Goal: Information Seeking & Learning: Learn about a topic

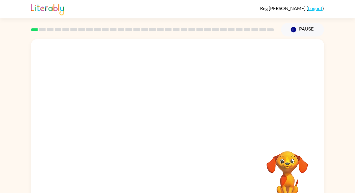
click at [112, 111] on video "Your browser must support playing .mp4 files to use Literably. Please try using…" at bounding box center [177, 88] width 293 height 99
drag, startPoint x: 112, startPoint y: 111, endPoint x: 181, endPoint y: 64, distance: 83.3
click at [178, 62] on video "Your browser must support playing .mp4 files to use Literably. Please try using…" at bounding box center [177, 88] width 293 height 99
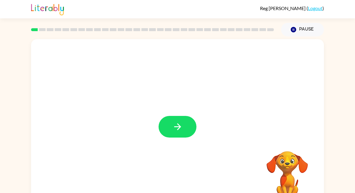
drag, startPoint x: 104, startPoint y: 112, endPoint x: 141, endPoint y: 75, distance: 53.0
click at [171, 132] on button "button" at bounding box center [178, 127] width 38 height 22
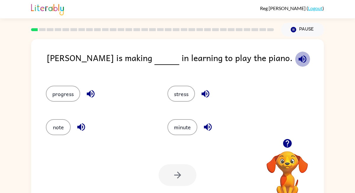
click at [297, 59] on icon "button" at bounding box center [302, 59] width 10 height 10
click at [58, 98] on button "progress" at bounding box center [63, 94] width 34 height 16
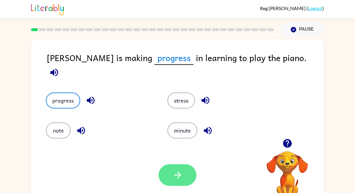
click at [176, 173] on icon "button" at bounding box center [178, 175] width 10 height 10
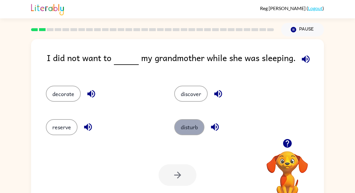
click at [195, 132] on button "disturb" at bounding box center [189, 127] width 30 height 16
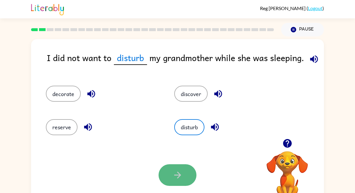
click at [169, 173] on button "button" at bounding box center [178, 175] width 38 height 22
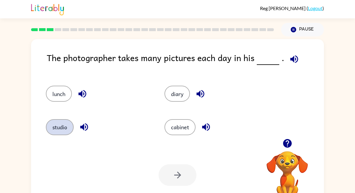
click at [61, 126] on button "studio" at bounding box center [60, 127] width 28 height 16
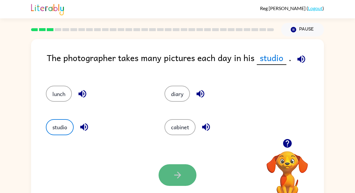
click at [183, 176] on button "button" at bounding box center [178, 175] width 38 height 22
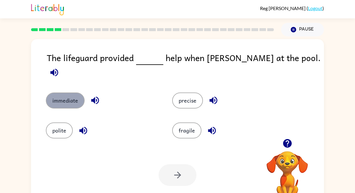
click at [71, 94] on button "immediate" at bounding box center [65, 100] width 39 height 16
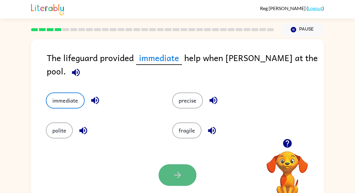
click at [178, 172] on icon "button" at bounding box center [178, 175] width 10 height 10
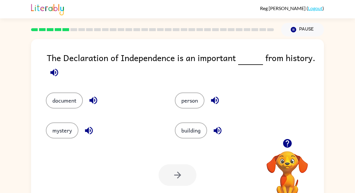
click at [139, 74] on div "The Declaration of Independence is an important from history." at bounding box center [185, 66] width 277 height 30
click at [190, 108] on div "person" at bounding box center [228, 96] width 129 height 30
click at [192, 103] on button "person" at bounding box center [190, 100] width 30 height 16
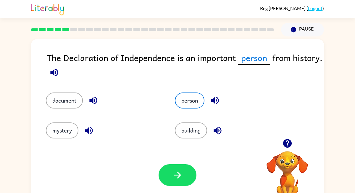
click at [159, 171] on div at bounding box center [178, 175] width 38 height 22
click at [178, 178] on icon "button" at bounding box center [178, 175] width 10 height 10
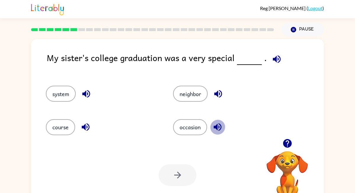
click at [221, 131] on icon "button" at bounding box center [218, 127] width 10 height 10
click at [185, 128] on button "occasion" at bounding box center [190, 127] width 34 height 16
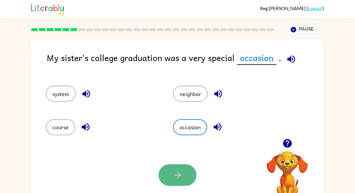
click at [181, 169] on button "button" at bounding box center [178, 175] width 38 height 22
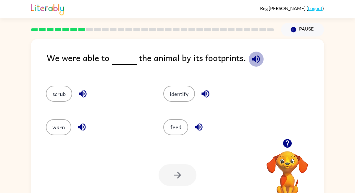
click at [257, 56] on icon "button" at bounding box center [256, 59] width 10 height 10
click at [178, 92] on button "identify" at bounding box center [179, 94] width 32 height 16
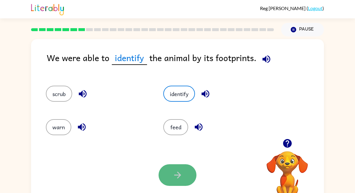
click at [177, 175] on icon "button" at bounding box center [177, 174] width 7 height 7
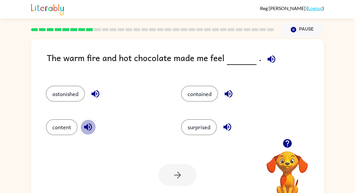
click at [88, 126] on icon "button" at bounding box center [88, 127] width 8 height 8
click at [96, 97] on icon "button" at bounding box center [95, 94] width 10 height 10
click at [225, 93] on icon "button" at bounding box center [228, 94] width 10 height 10
click at [231, 130] on icon "button" at bounding box center [227, 127] width 10 height 10
click at [231, 95] on icon "button" at bounding box center [228, 94] width 10 height 10
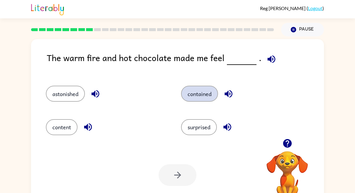
click at [197, 98] on button "contained" at bounding box center [199, 94] width 37 height 16
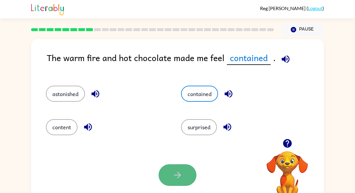
click at [168, 184] on button "button" at bounding box center [178, 175] width 38 height 22
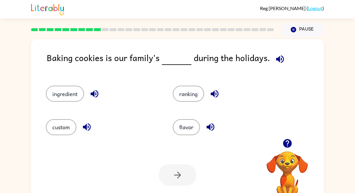
click at [97, 93] on icon "button" at bounding box center [95, 94] width 8 height 8
click at [84, 125] on icon "button" at bounding box center [87, 127] width 10 height 10
click at [213, 94] on icon "button" at bounding box center [215, 94] width 8 height 8
click at [210, 128] on icon "button" at bounding box center [211, 127] width 8 height 8
click at [213, 99] on button "button" at bounding box center [214, 93] width 15 height 15
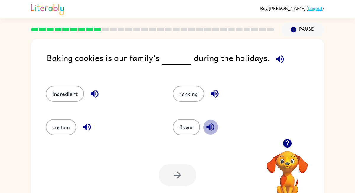
click at [213, 124] on icon "button" at bounding box center [211, 127] width 8 height 8
click at [219, 97] on icon "button" at bounding box center [215, 94] width 10 height 10
click at [211, 126] on icon "button" at bounding box center [210, 127] width 10 height 10
click at [213, 101] on div "ranking" at bounding box center [229, 94] width 113 height 16
drag, startPoint x: 134, startPoint y: 98, endPoint x: 125, endPoint y: 98, distance: 8.9
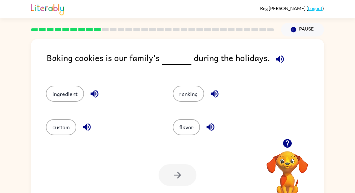
click at [127, 98] on div "ingredient" at bounding box center [102, 94] width 113 height 16
click at [182, 121] on button "flavor" at bounding box center [186, 127] width 27 height 16
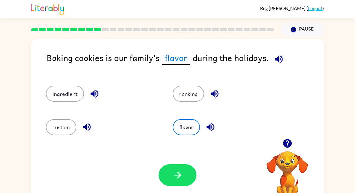
click at [176, 163] on div "Your browser must support playing .mp4 files to use Literably. Please try using…" at bounding box center [177, 174] width 293 height 67
click at [186, 171] on button "button" at bounding box center [178, 175] width 38 height 22
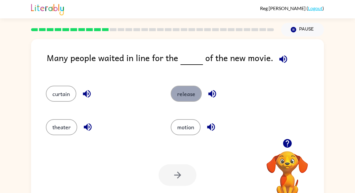
click at [188, 92] on button "release" at bounding box center [186, 94] width 31 height 16
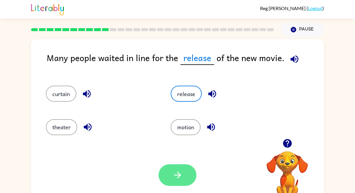
click at [175, 174] on icon "button" at bounding box center [177, 174] width 7 height 7
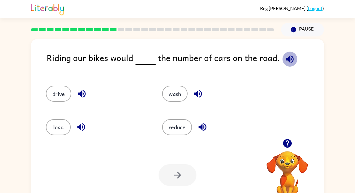
click at [288, 59] on icon "button" at bounding box center [290, 59] width 10 height 10
click at [176, 123] on button "reduce" at bounding box center [177, 127] width 30 height 16
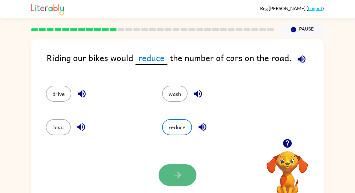
click at [181, 174] on icon "button" at bounding box center [178, 175] width 10 height 10
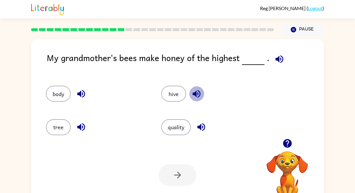
click at [196, 94] on icon "button" at bounding box center [197, 94] width 8 height 8
click at [178, 124] on button "quality" at bounding box center [176, 127] width 30 height 16
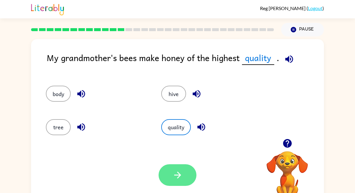
click at [192, 174] on button "button" at bounding box center [178, 175] width 38 height 22
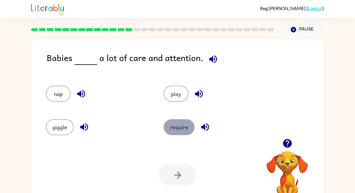
click at [185, 126] on button "require" at bounding box center [179, 127] width 31 height 16
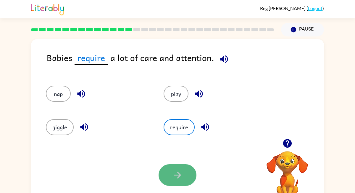
click at [174, 171] on icon "button" at bounding box center [178, 175] width 10 height 10
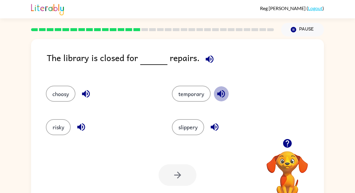
click at [218, 96] on icon "button" at bounding box center [221, 94] width 10 height 10
click at [198, 89] on button "temporary" at bounding box center [191, 94] width 39 height 16
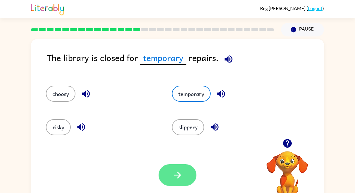
click at [166, 171] on button "button" at bounding box center [178, 175] width 38 height 22
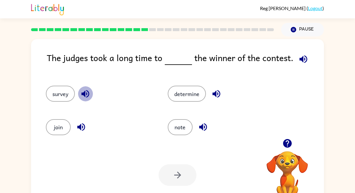
click at [85, 93] on icon "button" at bounding box center [85, 94] width 8 height 8
click at [85, 126] on icon "button" at bounding box center [81, 127] width 10 height 10
click at [214, 89] on icon "button" at bounding box center [216, 94] width 10 height 10
click at [196, 97] on button "determine" at bounding box center [187, 94] width 38 height 16
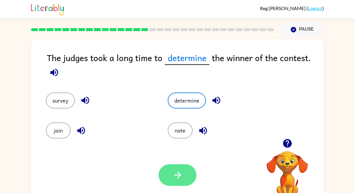
click at [177, 170] on icon "button" at bounding box center [178, 175] width 10 height 10
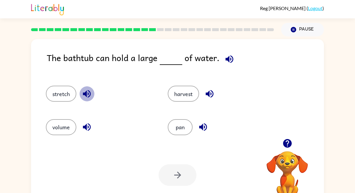
click at [88, 94] on icon "button" at bounding box center [87, 94] width 8 height 8
click at [83, 128] on icon "button" at bounding box center [87, 127] width 10 height 10
click at [182, 122] on button "pan" at bounding box center [180, 127] width 25 height 16
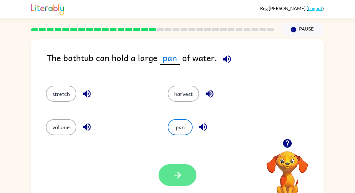
click at [171, 181] on button "button" at bounding box center [178, 175] width 38 height 22
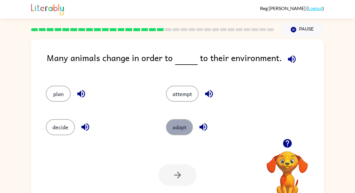
click at [189, 120] on button "adapt" at bounding box center [179, 127] width 27 height 16
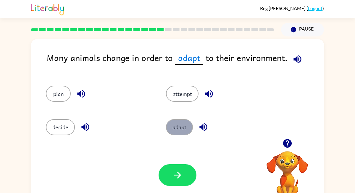
click at [182, 123] on button "adapt" at bounding box center [179, 127] width 27 height 16
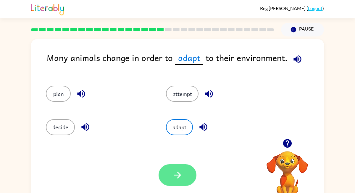
click at [173, 178] on icon "button" at bounding box center [178, 175] width 10 height 10
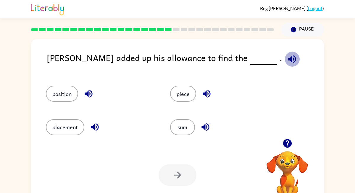
click at [288, 59] on icon "button" at bounding box center [292, 59] width 8 height 8
click at [182, 129] on button "sum" at bounding box center [182, 127] width 25 height 16
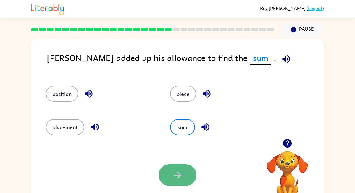
click at [165, 180] on button "button" at bounding box center [178, 175] width 38 height 22
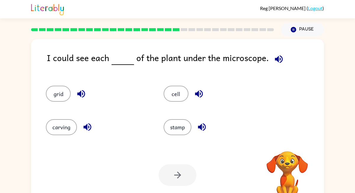
click at [168, 177] on div at bounding box center [178, 175] width 38 height 22
click at [75, 91] on button "button" at bounding box center [81, 93] width 15 height 15
click at [63, 93] on button "grid" at bounding box center [58, 94] width 25 height 16
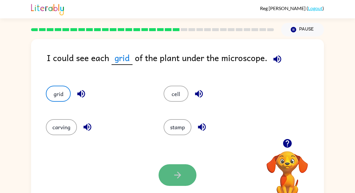
click at [169, 173] on button "button" at bounding box center [178, 175] width 38 height 22
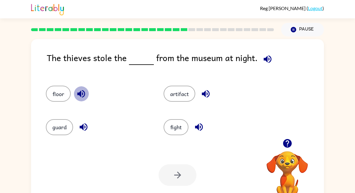
click at [82, 93] on icon "button" at bounding box center [81, 94] width 10 height 10
click at [83, 126] on icon "button" at bounding box center [84, 127] width 8 height 8
click at [203, 89] on icon "button" at bounding box center [206, 94] width 10 height 10
click at [196, 92] on div "artifact" at bounding box center [216, 94] width 104 height 16
click at [189, 93] on button "artifact" at bounding box center [180, 94] width 32 height 16
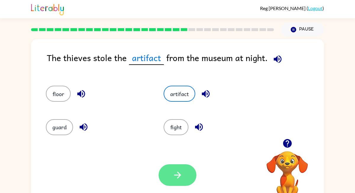
click at [185, 181] on button "button" at bounding box center [178, 175] width 38 height 22
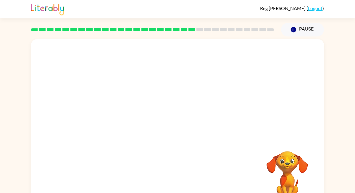
click at [129, 119] on video "Your browser must support playing .mp4 files to use Literably. Please try using…" at bounding box center [177, 88] width 293 height 99
click at [140, 121] on video "Your browser must support playing .mp4 files to use Literably. Please try using…" at bounding box center [177, 88] width 293 height 99
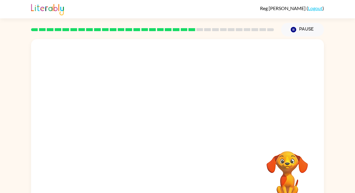
click at [130, 120] on video "Your browser must support playing .mp4 files to use Literably. Please try using…" at bounding box center [177, 88] width 293 height 99
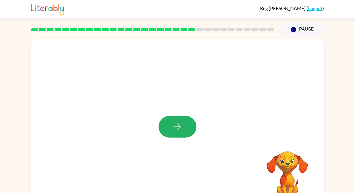
click at [169, 128] on button "button" at bounding box center [178, 127] width 38 height 22
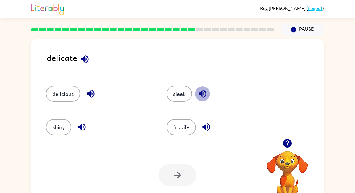
click at [206, 95] on icon "button" at bounding box center [202, 94] width 10 height 10
click at [91, 92] on icon "button" at bounding box center [91, 94] width 8 height 8
click at [83, 123] on icon "button" at bounding box center [82, 127] width 10 height 10
click at [180, 97] on button "sleek" at bounding box center [179, 94] width 25 height 16
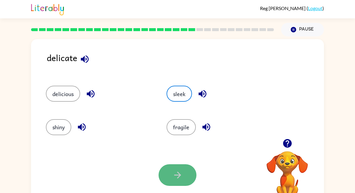
click at [173, 177] on icon "button" at bounding box center [178, 175] width 10 height 10
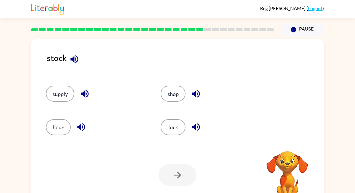
drag, startPoint x: 160, startPoint y: 144, endPoint x: 119, endPoint y: 86, distance: 70.2
click at [119, 87] on div "stock supply shop hour lock Your browser must support playing .mp4 files to use…" at bounding box center [177, 123] width 293 height 169
click at [172, 97] on button "shop" at bounding box center [173, 94] width 25 height 16
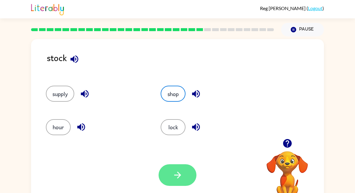
click at [174, 166] on button "button" at bounding box center [178, 175] width 38 height 22
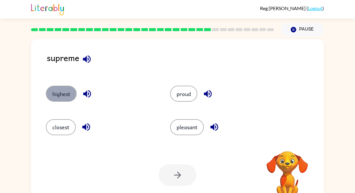
click at [62, 101] on button "highest" at bounding box center [61, 94] width 31 height 16
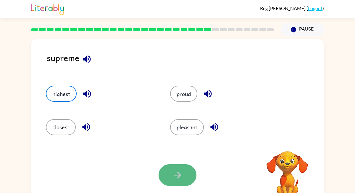
click at [170, 169] on button "button" at bounding box center [178, 175] width 38 height 22
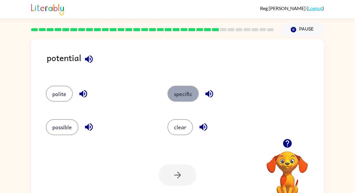
click at [195, 89] on button "specific" at bounding box center [183, 94] width 31 height 16
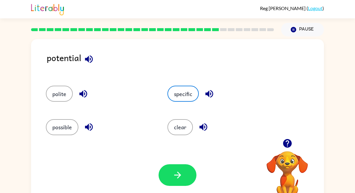
click at [45, 120] on div "possible" at bounding box center [96, 124] width 122 height 33
click at [63, 124] on button "possible" at bounding box center [62, 127] width 33 height 16
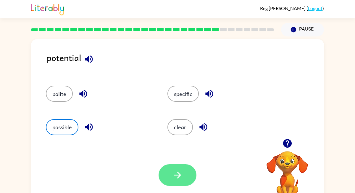
click at [174, 178] on icon "button" at bounding box center [178, 175] width 10 height 10
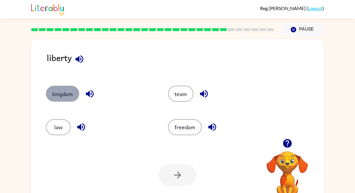
click at [52, 101] on button "kingdom" at bounding box center [62, 94] width 33 height 16
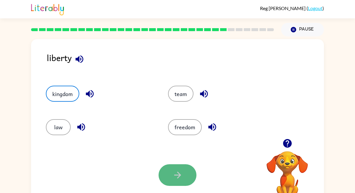
click at [170, 168] on button "button" at bounding box center [178, 175] width 38 height 22
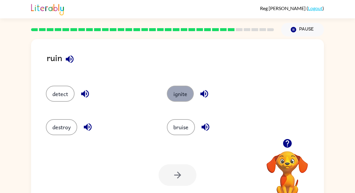
click at [178, 98] on button "ignite" at bounding box center [180, 94] width 27 height 16
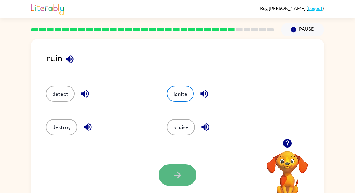
click at [171, 165] on button "button" at bounding box center [178, 175] width 38 height 22
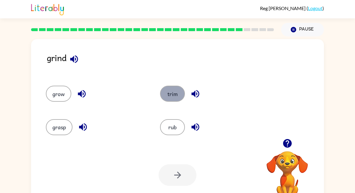
click at [173, 99] on button "trim" at bounding box center [172, 94] width 25 height 16
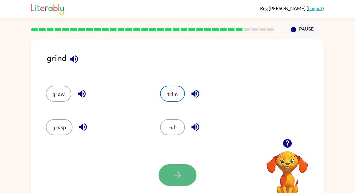
click at [181, 180] on icon "button" at bounding box center [178, 175] width 10 height 10
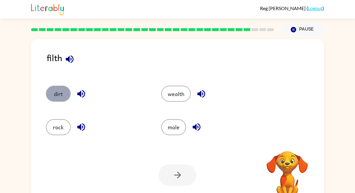
click at [66, 99] on button "dirt" at bounding box center [58, 94] width 25 height 16
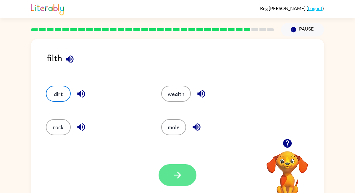
click at [184, 172] on button "button" at bounding box center [178, 175] width 38 height 22
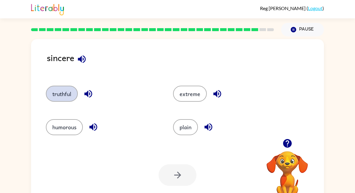
click at [70, 93] on button "truthful" at bounding box center [62, 94] width 32 height 16
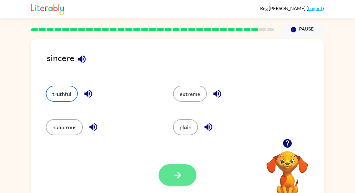
click at [175, 174] on icon "button" at bounding box center [178, 175] width 10 height 10
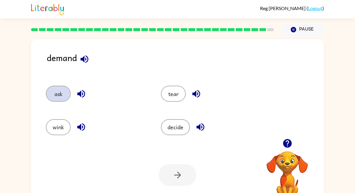
click at [65, 90] on button "ask" at bounding box center [58, 94] width 25 height 16
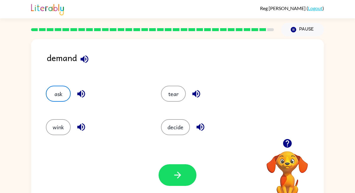
click at [176, 163] on div "Your browser must support playing .mp4 files to use Literably. Please try using…" at bounding box center [177, 174] width 293 height 67
click at [192, 186] on div at bounding box center [178, 175] width 38 height 22
click at [185, 181] on button "button" at bounding box center [178, 175] width 38 height 22
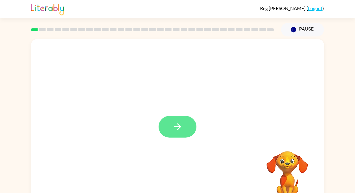
click at [182, 135] on button "button" at bounding box center [178, 127] width 38 height 22
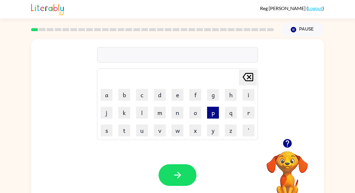
click at [216, 116] on button "p" at bounding box center [213, 113] width 12 height 12
click at [180, 96] on button "e" at bounding box center [178, 95] width 12 height 12
click at [247, 117] on button "r" at bounding box center [249, 113] width 12 height 12
click at [192, 98] on button "f" at bounding box center [195, 95] width 12 height 12
click at [194, 111] on button "o" at bounding box center [195, 113] width 12 height 12
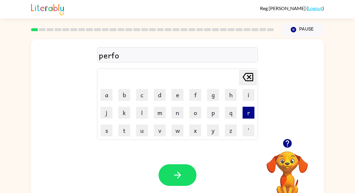
click at [250, 115] on button "r" at bounding box center [249, 113] width 12 height 12
click at [163, 109] on button "m" at bounding box center [160, 113] width 12 height 12
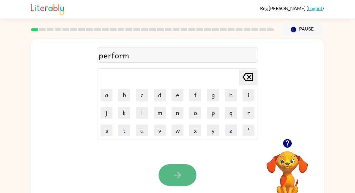
click at [184, 168] on button "button" at bounding box center [178, 175] width 38 height 22
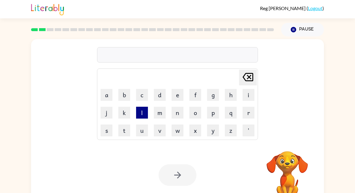
click at [142, 113] on button "l" at bounding box center [142, 113] width 12 height 12
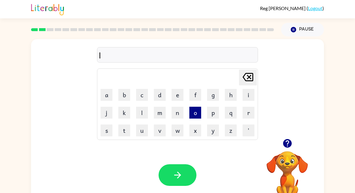
click at [198, 111] on button "o" at bounding box center [195, 113] width 12 height 12
click at [247, 82] on icon "Delete Delete last character input" at bounding box center [248, 77] width 14 height 14
click at [110, 99] on button "a" at bounding box center [107, 95] width 12 height 12
click at [144, 127] on button "u" at bounding box center [142, 130] width 12 height 12
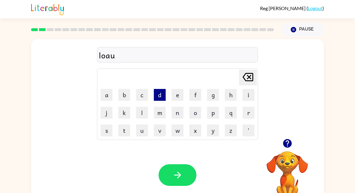
click at [160, 99] on button "d" at bounding box center [160, 95] width 12 height 12
click at [111, 57] on div "loaud" at bounding box center [177, 55] width 157 height 12
drag, startPoint x: 258, startPoint y: 75, endPoint x: 250, endPoint y: 74, distance: 7.7
click at [254, 74] on div "Delete Delete last character input a b c d e f g h i j k l m n o p q r s t u v …" at bounding box center [177, 103] width 161 height 71
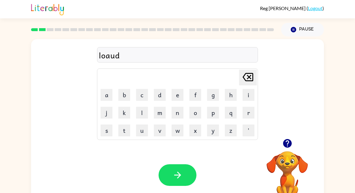
click at [250, 75] on icon "Delete Delete last character input" at bounding box center [248, 77] width 14 height 14
click at [247, 74] on icon "Delete Delete last character input" at bounding box center [248, 77] width 14 height 14
click at [196, 75] on td "Delete Delete last character input" at bounding box center [177, 77] width 159 height 16
click at [178, 131] on button "w" at bounding box center [178, 130] width 12 height 12
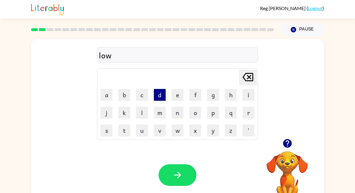
click at [156, 97] on button "d" at bounding box center [160, 95] width 12 height 12
click at [255, 79] on icon "Delete Delete last character input" at bounding box center [248, 77] width 14 height 14
click at [103, 94] on button "a" at bounding box center [107, 95] width 12 height 12
click at [167, 92] on td "d" at bounding box center [159, 94] width 17 height 17
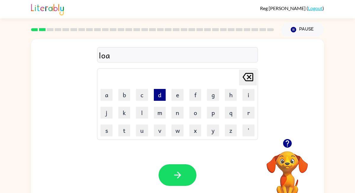
click at [163, 94] on button "d" at bounding box center [160, 95] width 12 height 12
click at [245, 85] on div "Delete Delete last character input" at bounding box center [248, 77] width 14 height 15
click at [144, 127] on button "u" at bounding box center [142, 130] width 12 height 12
click at [162, 95] on button "d" at bounding box center [160, 95] width 12 height 12
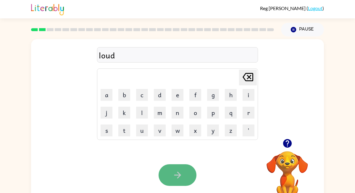
click at [182, 167] on button "button" at bounding box center [178, 175] width 38 height 22
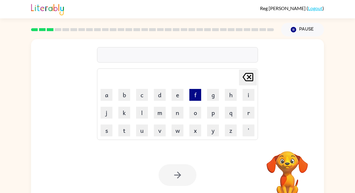
click at [190, 97] on button "f" at bounding box center [195, 95] width 12 height 12
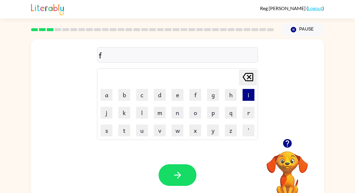
click at [248, 96] on button "i" at bounding box center [249, 95] width 12 height 12
click at [250, 110] on button "r" at bounding box center [249, 113] width 12 height 12
click at [218, 114] on button "p" at bounding box center [213, 113] width 12 height 12
click at [250, 116] on button "r" at bounding box center [249, 113] width 12 height 12
click at [197, 114] on button "o" at bounding box center [195, 113] width 12 height 12
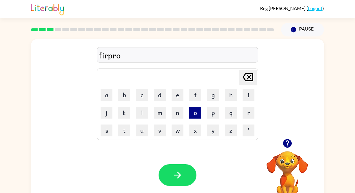
click at [197, 114] on button "o" at bounding box center [195, 113] width 12 height 12
click at [199, 93] on button "f" at bounding box center [195, 95] width 12 height 12
click at [247, 75] on icon "Delete Delete last character input" at bounding box center [248, 77] width 14 height 14
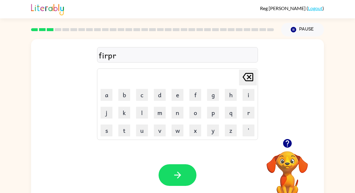
click at [247, 75] on icon "Delete Delete last character input" at bounding box center [248, 77] width 14 height 14
click at [255, 111] on td "r" at bounding box center [248, 112] width 17 height 17
click at [248, 110] on button "r" at bounding box center [249, 113] width 12 height 12
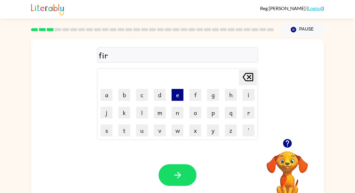
click at [183, 98] on button "e" at bounding box center [178, 95] width 12 height 12
click at [211, 113] on button "p" at bounding box center [213, 113] width 12 height 12
click at [253, 112] on button "r" at bounding box center [249, 113] width 12 height 12
click at [199, 115] on button "o" at bounding box center [195, 113] width 12 height 12
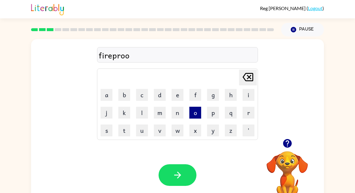
drag, startPoint x: 199, startPoint y: 115, endPoint x: 196, endPoint y: 112, distance: 3.8
click at [196, 112] on button "o" at bounding box center [195, 113] width 12 height 12
click at [251, 80] on icon at bounding box center [248, 77] width 11 height 8
click at [193, 97] on button "f" at bounding box center [195, 95] width 12 height 12
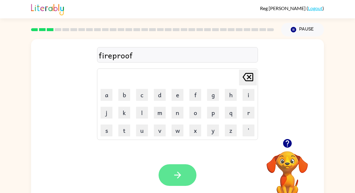
click at [182, 171] on icon "button" at bounding box center [178, 175] width 10 height 10
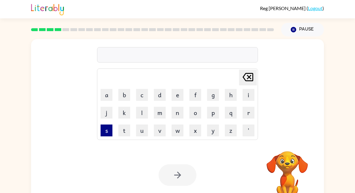
click at [109, 134] on button "s" at bounding box center [107, 130] width 12 height 12
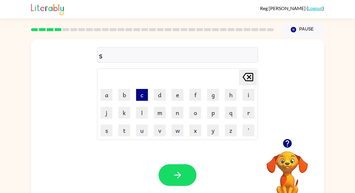
click at [144, 99] on button "c" at bounding box center [142, 95] width 12 height 12
click at [253, 110] on button "r" at bounding box center [249, 113] width 12 height 12
click at [194, 113] on button "o" at bounding box center [195, 113] width 12 height 12
click at [256, 85] on td "Delete Delete last character input" at bounding box center [177, 77] width 159 height 16
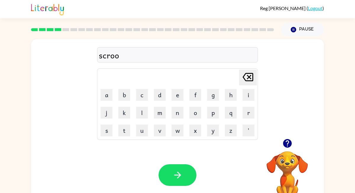
click at [251, 84] on div "Delete Delete last character input" at bounding box center [248, 77] width 14 height 15
click at [194, 113] on button "o" at bounding box center [195, 113] width 12 height 12
click at [190, 113] on button "o" at bounding box center [195, 113] width 12 height 12
click at [184, 168] on button "button" at bounding box center [178, 175] width 38 height 22
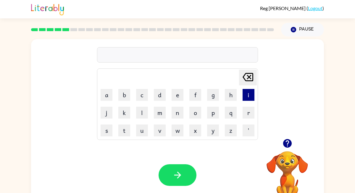
click at [254, 91] on button "i" at bounding box center [249, 95] width 12 height 12
click at [175, 115] on button "n" at bounding box center [178, 113] width 12 height 12
click at [191, 115] on button "o" at bounding box center [195, 113] width 12 height 12
click at [250, 113] on button "r" at bounding box center [249, 113] width 12 height 12
click at [160, 110] on button "m" at bounding box center [160, 113] width 12 height 12
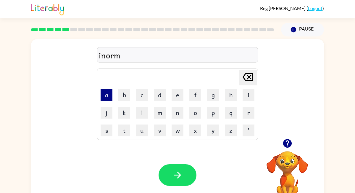
click at [108, 98] on button "a" at bounding box center [107, 95] width 12 height 12
click at [108, 122] on td "s" at bounding box center [106, 130] width 17 height 17
click at [107, 129] on button "s" at bounding box center [107, 130] width 12 height 12
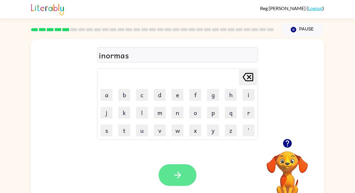
click at [177, 170] on icon "button" at bounding box center [178, 175] width 10 height 10
click at [182, 179] on icon "button" at bounding box center [178, 175] width 10 height 10
click at [186, 176] on button "button" at bounding box center [178, 175] width 38 height 22
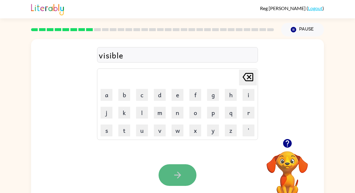
click at [166, 169] on button "button" at bounding box center [178, 175] width 38 height 22
click at [162, 183] on button "button" at bounding box center [178, 175] width 38 height 22
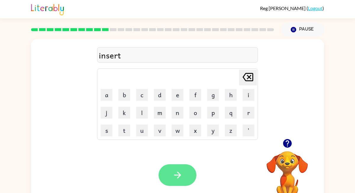
click at [173, 184] on button "button" at bounding box center [178, 175] width 38 height 22
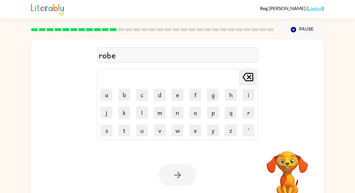
click at [177, 176] on div at bounding box center [178, 175] width 38 height 22
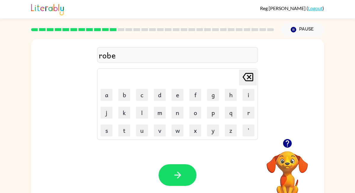
click at [177, 176] on icon "button" at bounding box center [178, 175] width 10 height 10
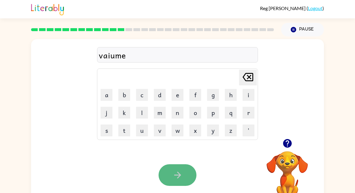
click at [182, 178] on icon "button" at bounding box center [178, 175] width 10 height 10
click at [184, 184] on button "button" at bounding box center [178, 175] width 38 height 22
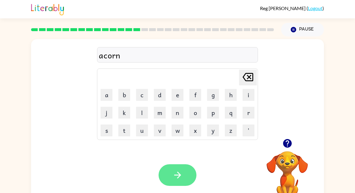
click at [174, 175] on icon "button" at bounding box center [178, 175] width 10 height 10
click at [175, 182] on button "button" at bounding box center [178, 175] width 38 height 22
click at [178, 178] on icon "button" at bounding box center [178, 175] width 10 height 10
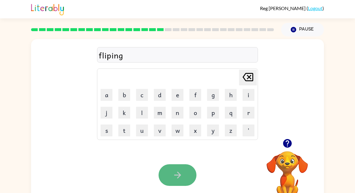
click at [172, 173] on button "button" at bounding box center [178, 175] width 38 height 22
click at [176, 173] on icon "button" at bounding box center [178, 175] width 10 height 10
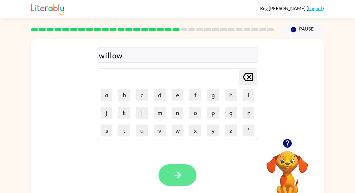
click at [178, 183] on button "button" at bounding box center [178, 175] width 38 height 22
click at [178, 177] on icon "button" at bounding box center [177, 174] width 7 height 7
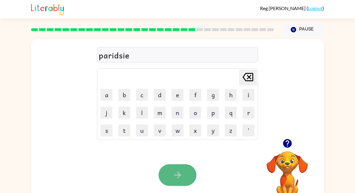
click at [175, 179] on icon "button" at bounding box center [178, 175] width 10 height 10
click at [174, 184] on button "button" at bounding box center [178, 175] width 38 height 22
click at [172, 181] on button "button" at bounding box center [178, 175] width 38 height 22
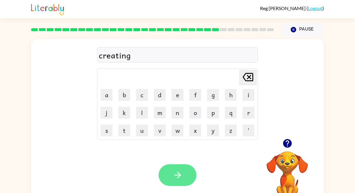
click at [181, 173] on icon "button" at bounding box center [178, 175] width 10 height 10
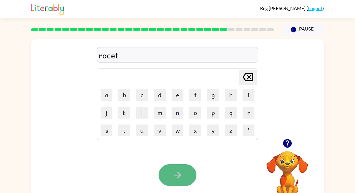
click at [176, 168] on button "button" at bounding box center [178, 175] width 38 height 22
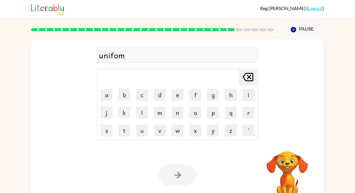
click at [178, 176] on div at bounding box center [178, 175] width 38 height 22
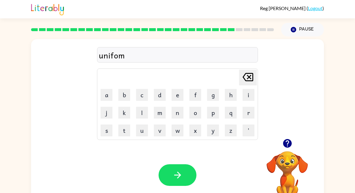
click at [178, 176] on div at bounding box center [178, 175] width 38 height 22
click at [178, 176] on icon "button" at bounding box center [178, 175] width 10 height 10
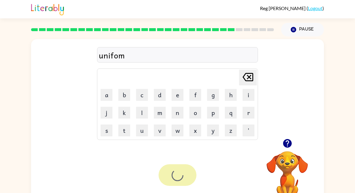
click at [178, 176] on div at bounding box center [178, 175] width 38 height 22
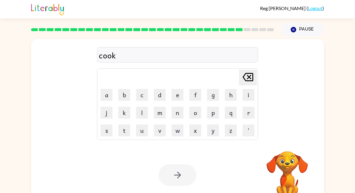
click at [179, 176] on div at bounding box center [178, 175] width 38 height 22
click at [179, 177] on div at bounding box center [178, 175] width 38 height 22
click at [179, 178] on div at bounding box center [178, 175] width 38 height 22
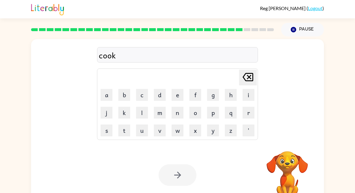
click at [179, 178] on div at bounding box center [178, 175] width 38 height 22
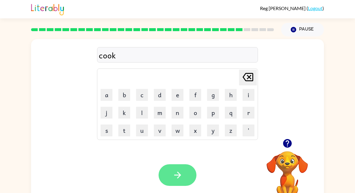
click at [181, 179] on div at bounding box center [178, 175] width 38 height 22
click at [181, 180] on button "button" at bounding box center [178, 175] width 38 height 22
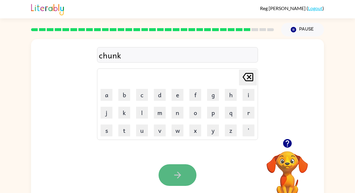
click at [174, 179] on icon "button" at bounding box center [178, 175] width 10 height 10
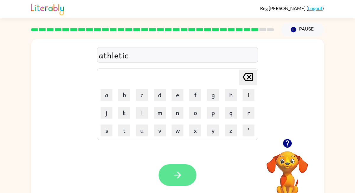
click at [173, 176] on icon "button" at bounding box center [178, 175] width 10 height 10
click at [173, 176] on div at bounding box center [178, 175] width 38 height 22
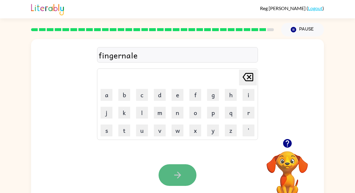
click at [176, 180] on button "button" at bounding box center [178, 175] width 38 height 22
